Goal: Task Accomplishment & Management: Use online tool/utility

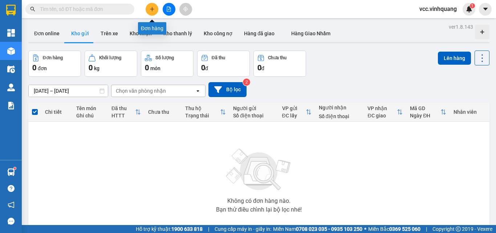
click at [152, 8] on icon "plus" at bounding box center [152, 9] width 5 height 5
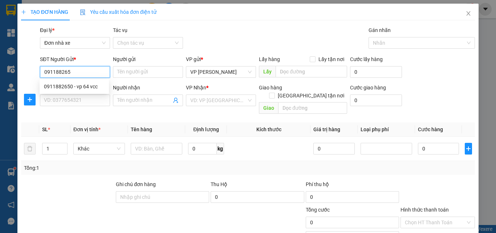
type input "0911882650"
click at [84, 88] on div "0911882650 - vp 64 vcc" at bounding box center [74, 86] width 61 height 8
type input "vp 64 vcc"
type input "0889232323"
type input "CTY. [GEOGRAPHIC_DATA]"
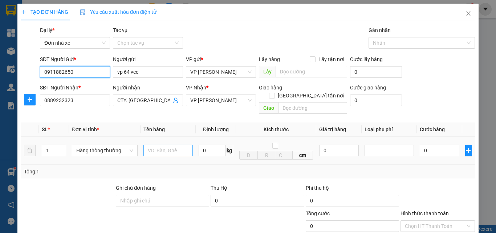
type input "0911882650"
click at [157, 145] on input "text" at bounding box center [167, 151] width 49 height 12
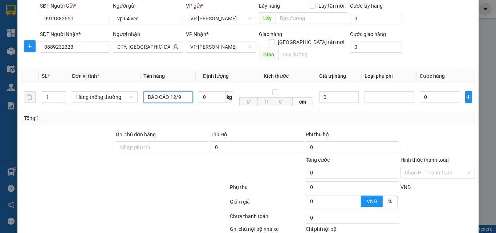
scroll to position [92, 0]
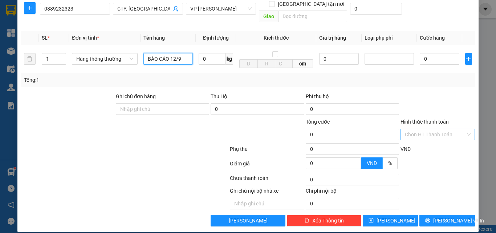
type input "BÁO CÁO 12/9"
click at [428, 129] on input "Hình thức thanh toán" at bounding box center [435, 134] width 61 height 11
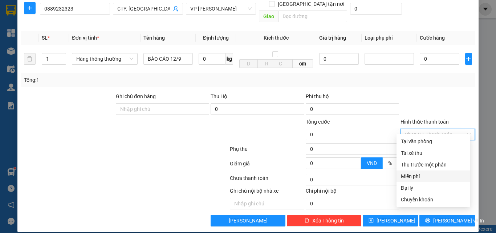
click at [421, 177] on div "Miễn phí" at bounding box center [433, 176] width 65 height 8
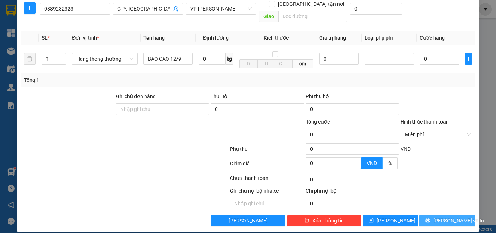
click at [434, 215] on button "[PERSON_NAME] và In" at bounding box center [448, 221] width 56 height 12
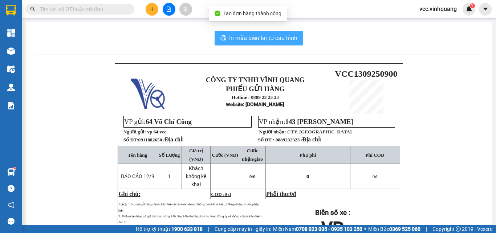
click at [255, 39] on span "In mẫu biên lai tự cấu hình" at bounding box center [263, 37] width 68 height 9
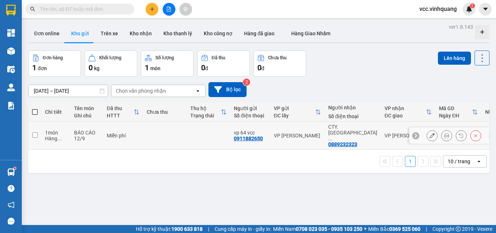
click at [34, 132] on input "checkbox" at bounding box center [34, 134] width 5 height 5
checkbox input "true"
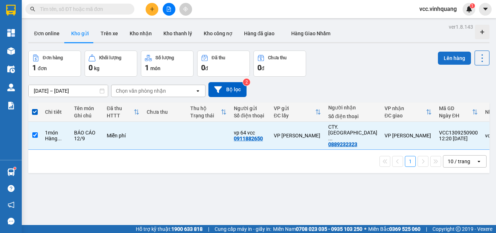
click at [445, 55] on button "Lên hàng" at bounding box center [454, 58] width 33 height 13
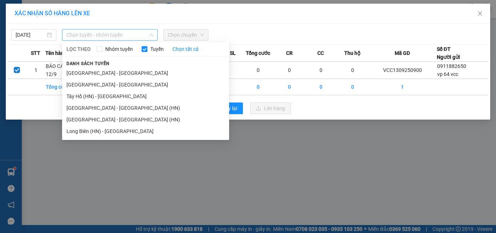
click at [82, 33] on span "Chọn tuyến - nhóm tuyến" at bounding box center [109, 34] width 87 height 11
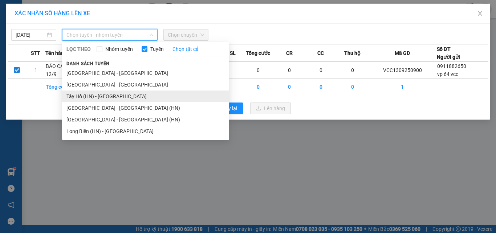
click at [99, 94] on li "Tây Hồ (HN) - [GEOGRAPHIC_DATA]" at bounding box center [145, 96] width 167 height 12
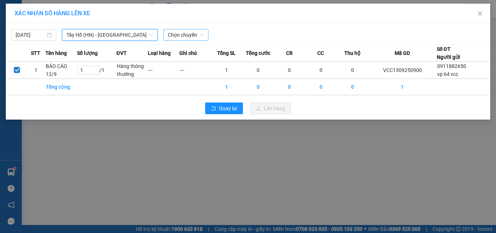
click at [185, 36] on span "Chọn chuyến" at bounding box center [186, 34] width 36 height 11
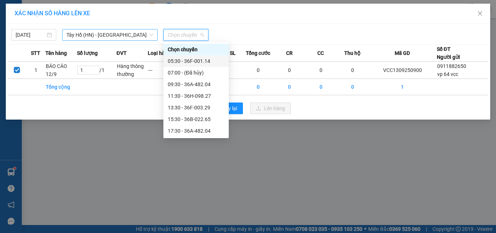
click at [118, 33] on span "Tây Hồ (HN) - [GEOGRAPHIC_DATA]" at bounding box center [109, 34] width 87 height 11
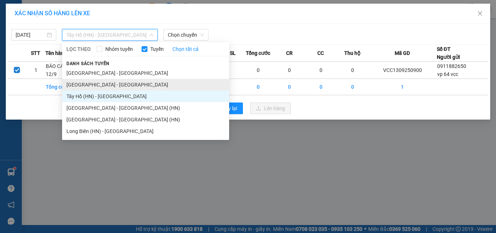
click at [109, 86] on li "[GEOGRAPHIC_DATA] - [GEOGRAPHIC_DATA]" at bounding box center [145, 85] width 167 height 12
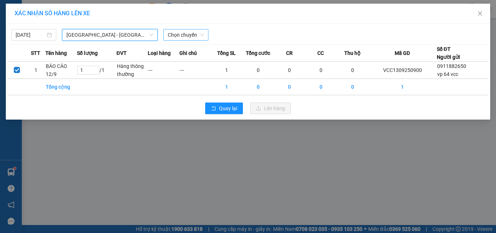
click at [190, 36] on span "Chọn chuyến" at bounding box center [186, 34] width 36 height 11
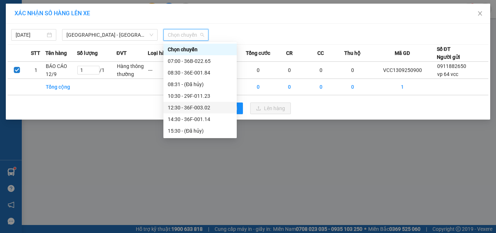
click at [197, 106] on div "12:30 - 36F-003.02" at bounding box center [200, 108] width 65 height 8
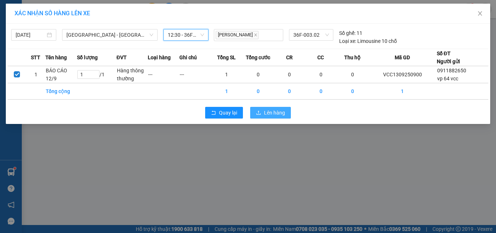
click at [273, 113] on span "Lên hàng" at bounding box center [274, 113] width 21 height 8
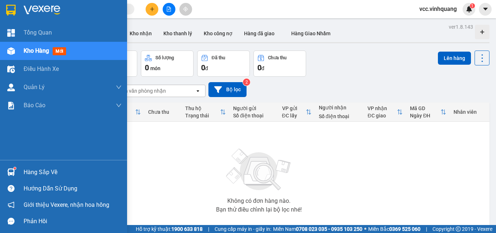
click at [45, 169] on div "Hàng sắp về" at bounding box center [73, 172] width 98 height 11
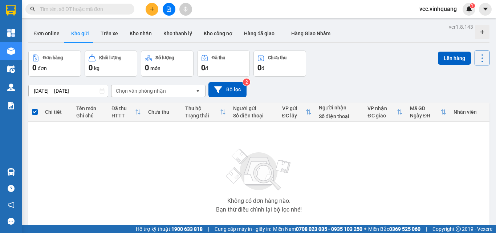
click at [375, 171] on section "Kết quả tìm kiếm ( 0 ) Bộ lọc No Data vcc.vinhquang 1 Tổng Quan Kho hàng mới Đi…" at bounding box center [248, 116] width 496 height 233
